Goal: Information Seeking & Learning: Learn about a topic

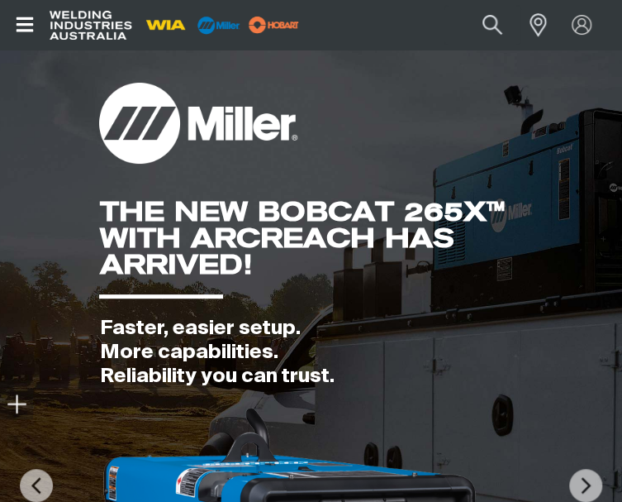
click at [23, 26] on icon "Open top menu" at bounding box center [25, 25] width 24 height 20
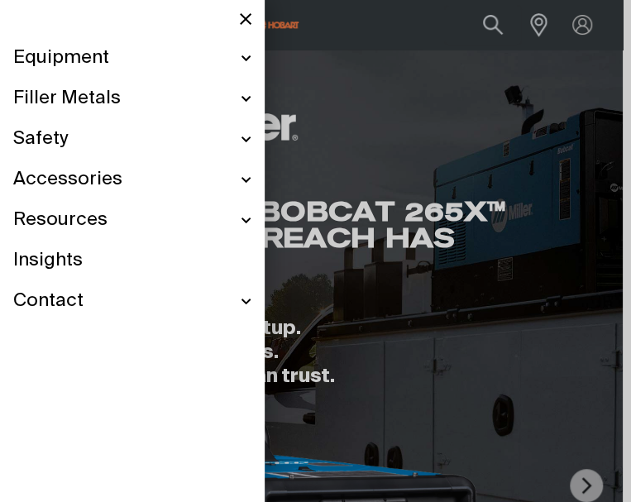
click at [63, 91] on span "Filler Metals" at bounding box center [66, 99] width 107 height 24
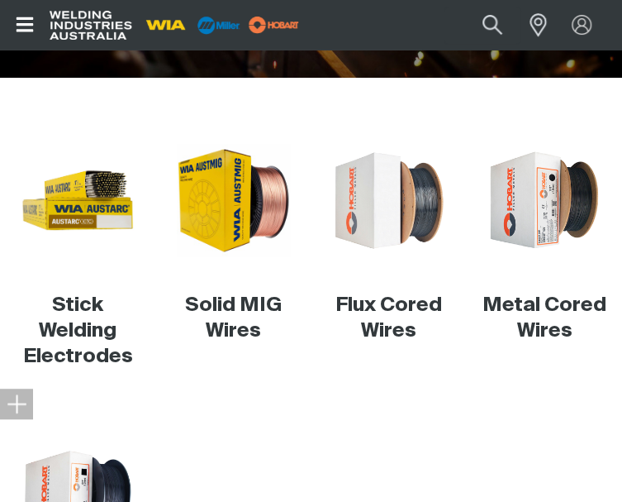
scroll to position [385, 0]
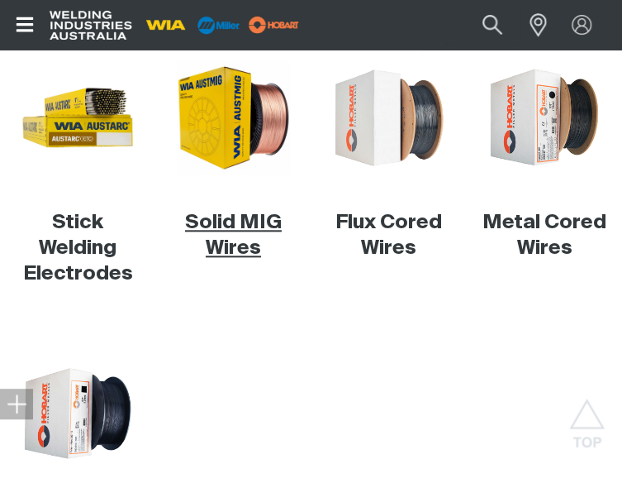
click at [256, 222] on link "Solid MIG Wires" at bounding box center [233, 234] width 97 height 45
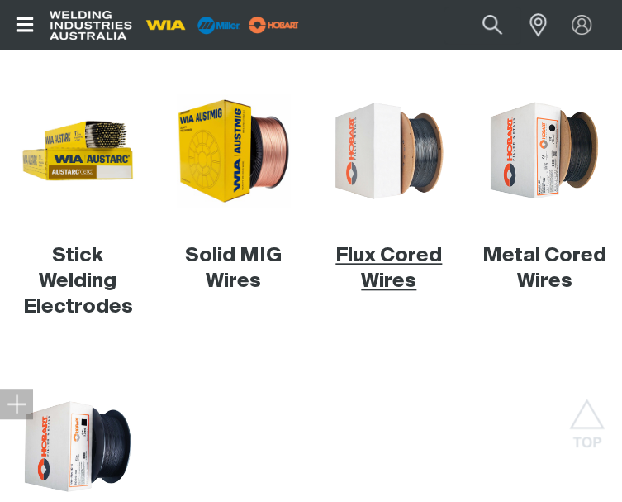
scroll to position [385, 0]
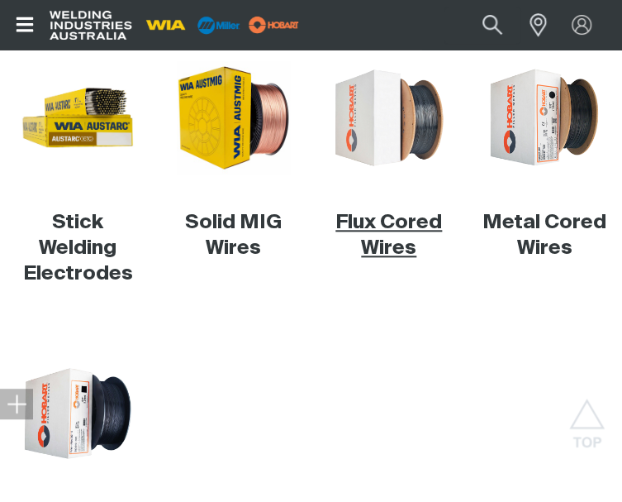
click at [408, 225] on link "Flux Cored Wires" at bounding box center [389, 234] width 107 height 45
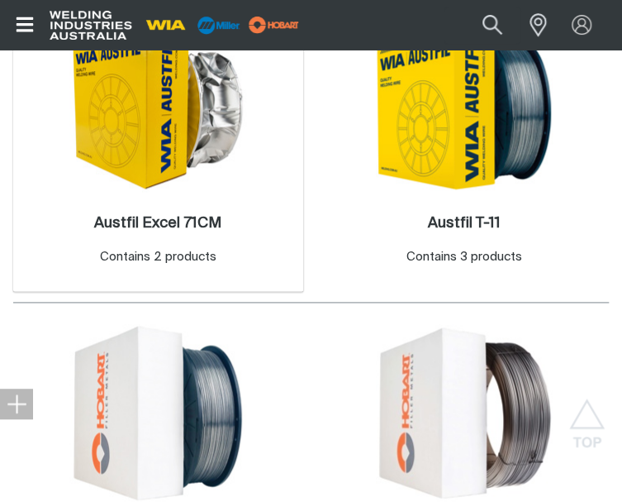
scroll to position [496, 0]
click at [200, 222] on h2 "Austfil Excel 71CM ." at bounding box center [157, 223] width 127 height 15
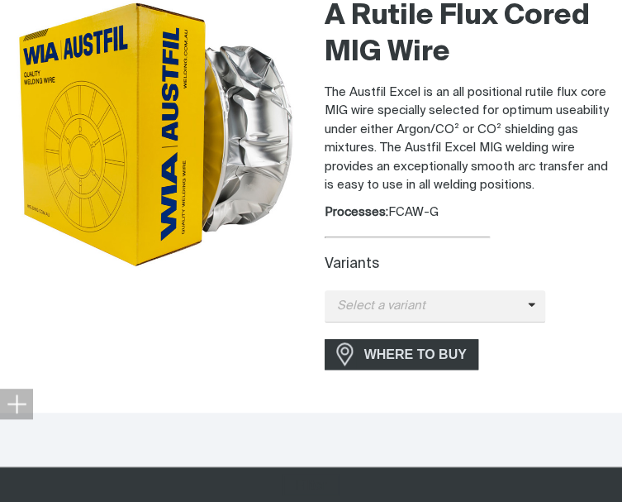
scroll to position [275, 0]
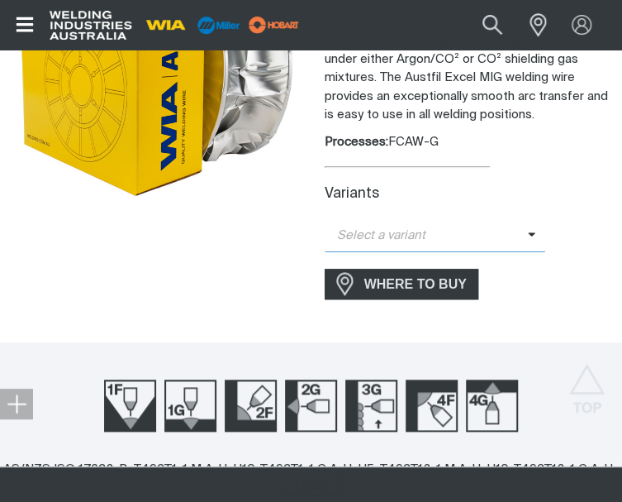
click at [417, 226] on span "Select a variant" at bounding box center [426, 235] width 203 height 19
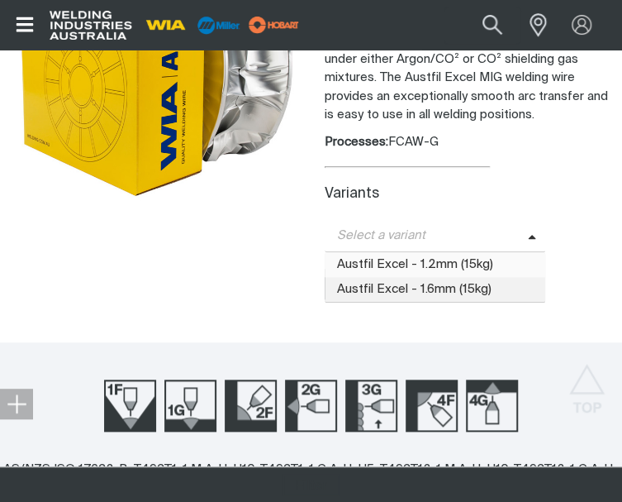
click at [426, 257] on span "Austfil Excel - 1.2mm (15kg)" at bounding box center [436, 264] width 222 height 25
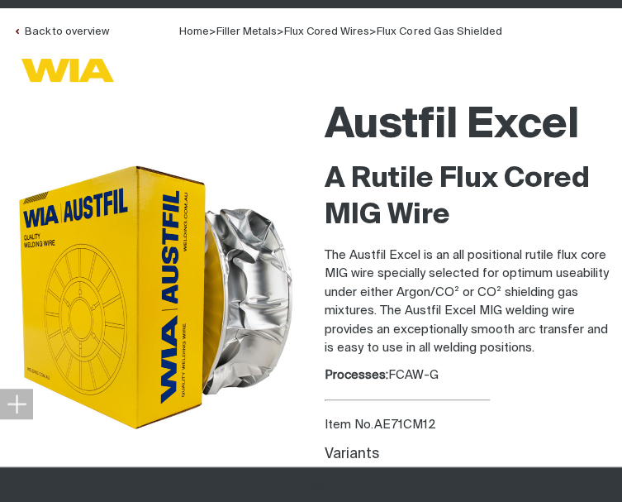
scroll to position [55, 0]
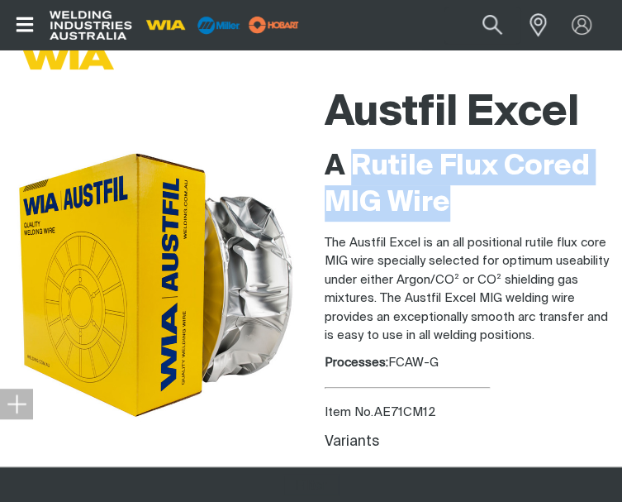
drag, startPoint x: 352, startPoint y: 160, endPoint x: 464, endPoint y: 208, distance: 121.4
click at [464, 208] on h2 "A Rutile Flux Cored MIG Wire" at bounding box center [467, 185] width 285 height 73
copy h2 "Rutile Flux Cored MIG Wire"
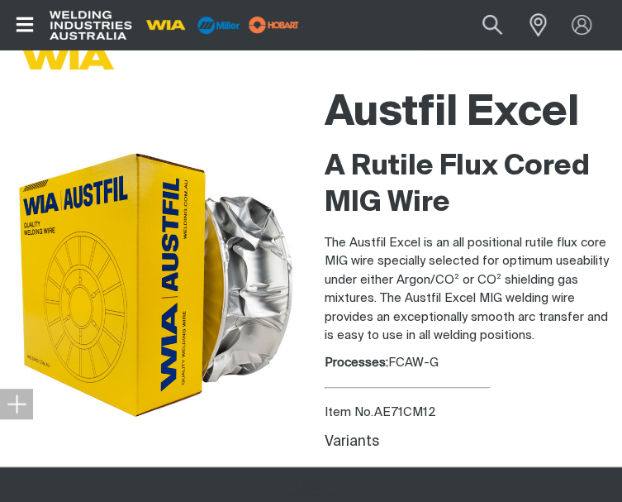
click at [539, 304] on p "The Austfil Excel is an all positional rutile flux core MIG wire specially sele…" at bounding box center [467, 290] width 285 height 112
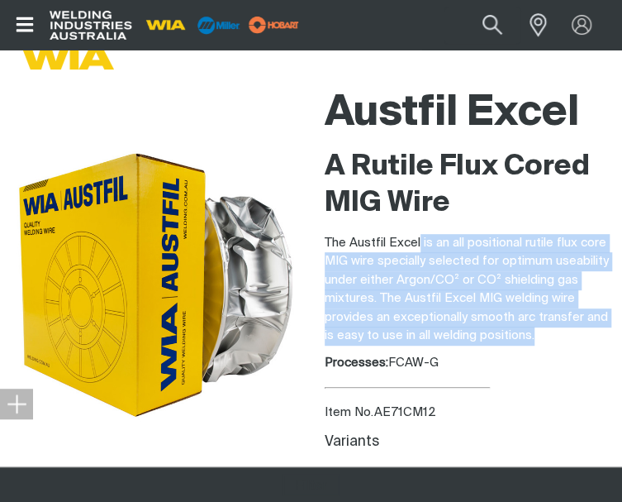
drag, startPoint x: 418, startPoint y: 240, endPoint x: 588, endPoint y: 327, distance: 191.5
click at [588, 327] on p "The Austfil Excel is an all positional rutile flux core MIG wire specially sele…" at bounding box center [467, 290] width 285 height 112
copy p "is an all positional rutile flux core MIG wire specially selected for optimum u…"
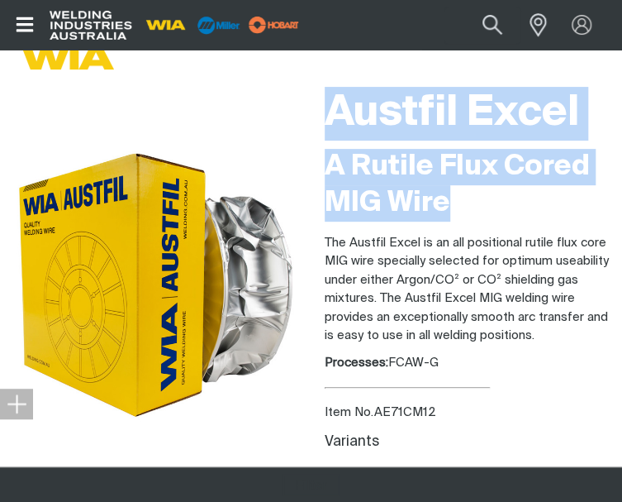
drag, startPoint x: 446, startPoint y: 202, endPoint x: 327, endPoint y: 119, distance: 144.9
click at [327, 119] on div "Austfil Excel A Rutile Flux Cored MIG Wire The Austfil Excel is an all position…" at bounding box center [467, 337] width 285 height 517
copy div "Austfil Excel A Rutile Flux Cored MIG Wire"
